Goal: Task Accomplishment & Management: Manage account settings

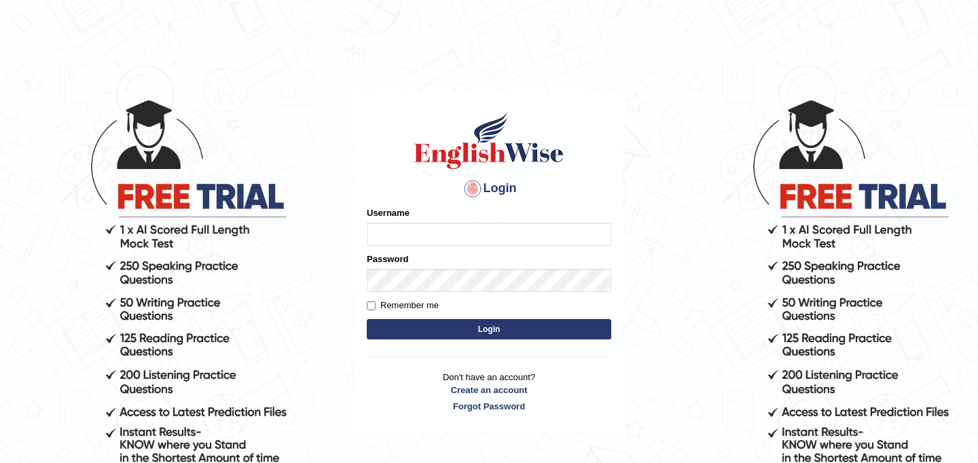
type input "JyotiJ"
click at [440, 332] on button "Login" at bounding box center [489, 329] width 245 height 20
